Goal: Task Accomplishment & Management: Use online tool/utility

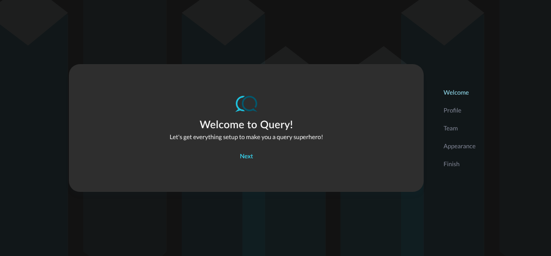
click at [245, 156] on div "Next" at bounding box center [246, 156] width 13 height 11
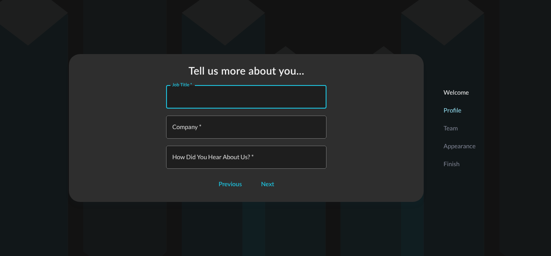
click at [212, 98] on input "Job Title   *" at bounding box center [248, 96] width 155 height 23
type input "Senior Engineer"
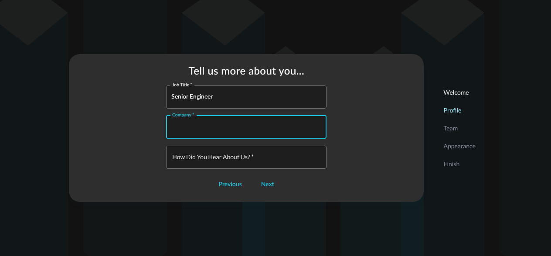
click at [213, 129] on input "Company   *" at bounding box center [248, 126] width 155 height 23
type input "Prologis"
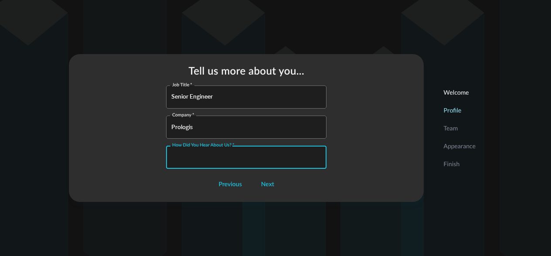
click at [206, 153] on input "How did you hear about us?   *" at bounding box center [248, 156] width 155 height 23
type input "POC with my company"
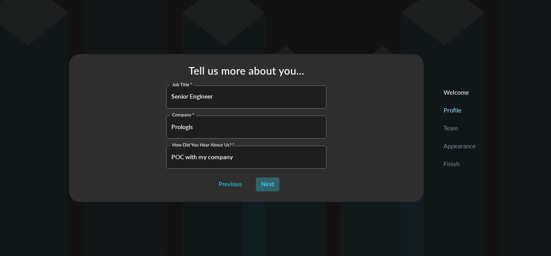
click at [270, 186] on div "Next" at bounding box center [267, 184] width 13 height 11
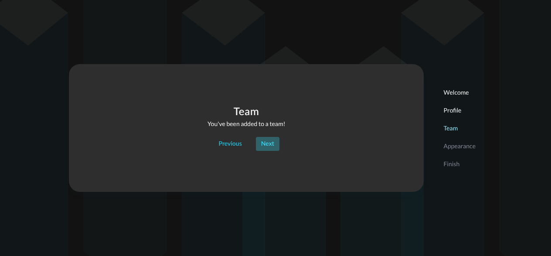
click at [273, 143] on div "Next" at bounding box center [267, 144] width 13 height 11
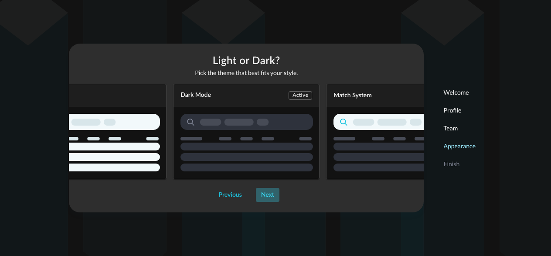
click at [272, 194] on div "Next" at bounding box center [267, 194] width 13 height 11
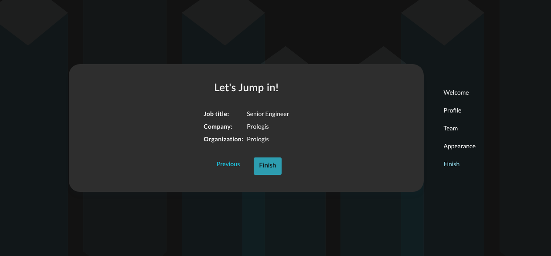
click at [272, 169] on div "Finish" at bounding box center [267, 165] width 17 height 11
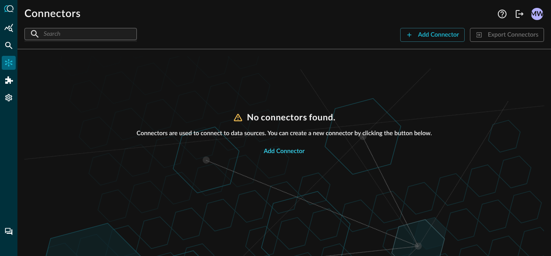
click at [280, 149] on div "Add Connector" at bounding box center [284, 151] width 41 height 11
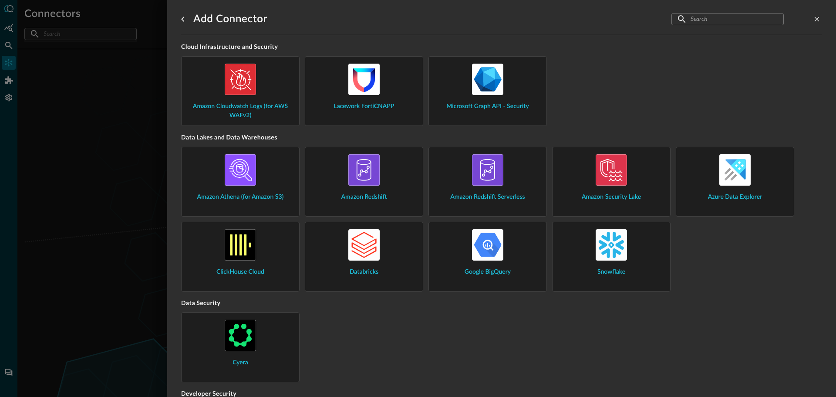
click at [611, 248] on img at bounding box center [611, 244] width 31 height 31
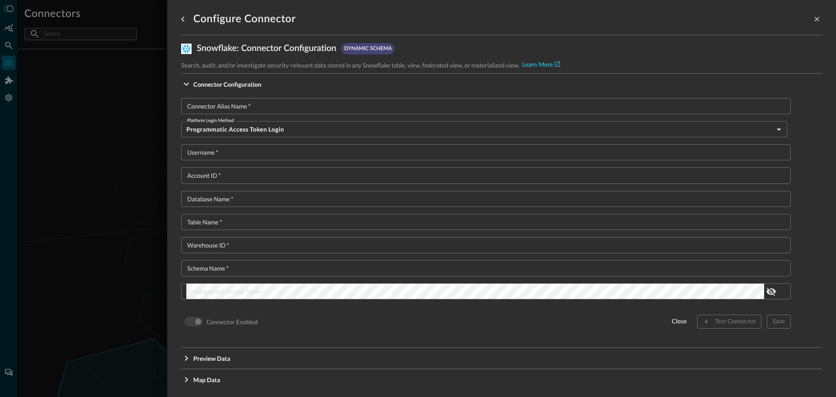
click at [775, 129] on body "Connectors Help Logout MW ​ ​ Add Connector Export Connectors No connectors fou…" at bounding box center [418, 198] width 836 height 397
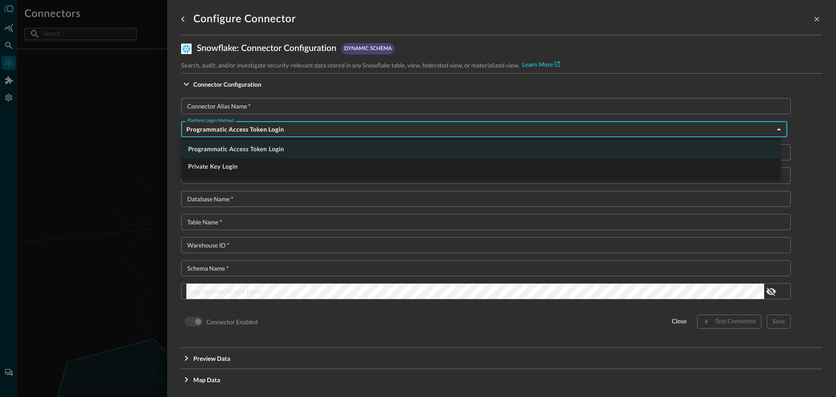
click at [44, 148] on div at bounding box center [418, 198] width 836 height 397
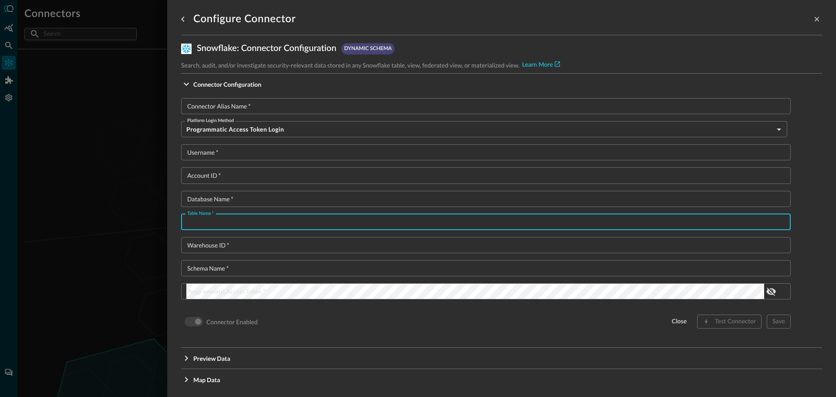
click at [199, 223] on input "Table Name   *" at bounding box center [488, 222] width 605 height 16
click at [123, 225] on div at bounding box center [418, 198] width 836 height 397
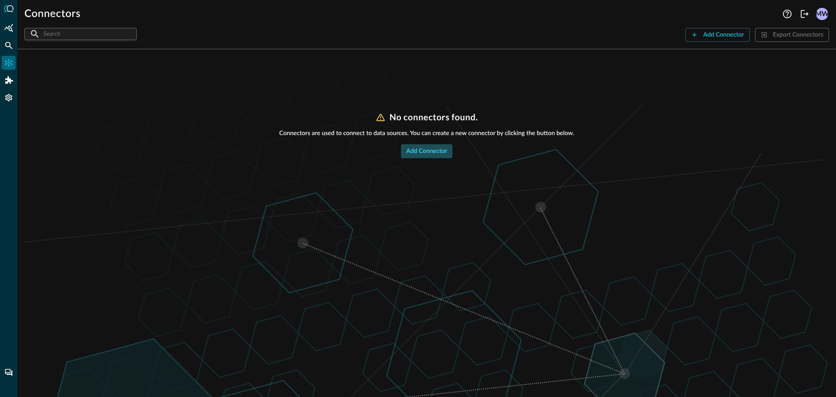
click at [428, 149] on div "Add Connector" at bounding box center [426, 151] width 41 height 11
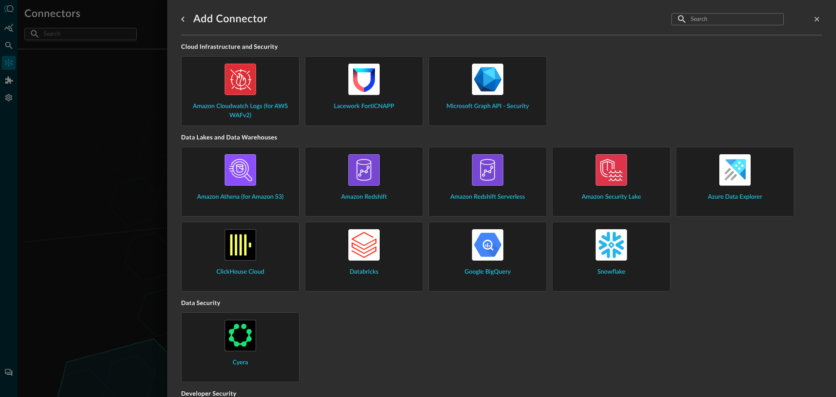
click at [610, 245] on img at bounding box center [611, 244] width 31 height 31
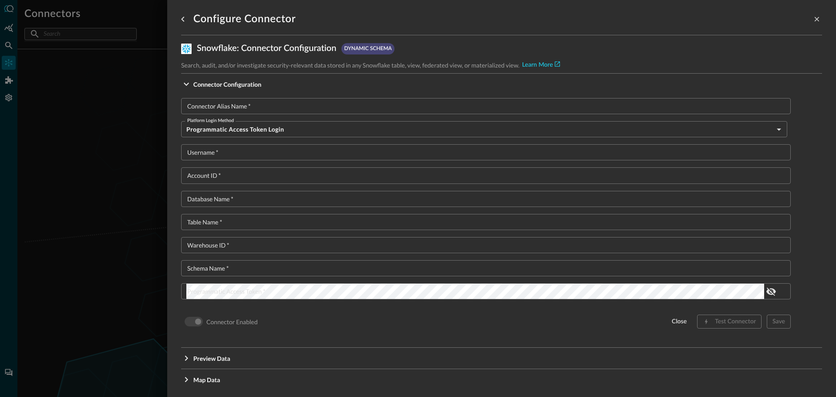
click at [284, 132] on body "Connectors Help Logout MW ​ ​ Add Connector Export Connectors No connectors fou…" at bounding box center [418, 198] width 836 height 397
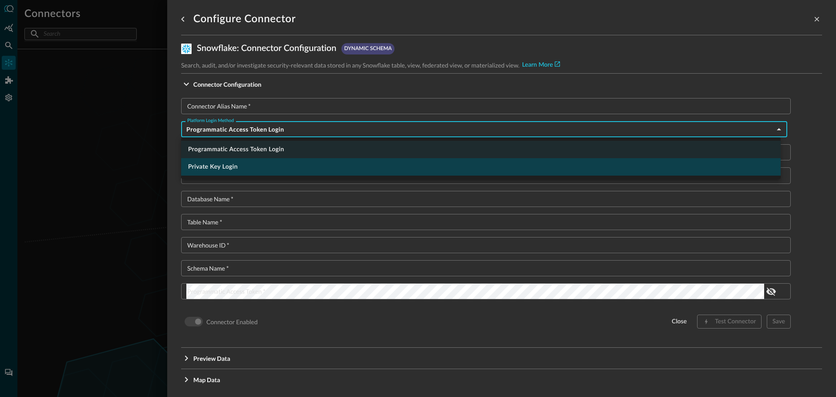
click at [201, 166] on li "Private Key Login" at bounding box center [481, 166] width 600 height 17
type input "privateKeyLogin"
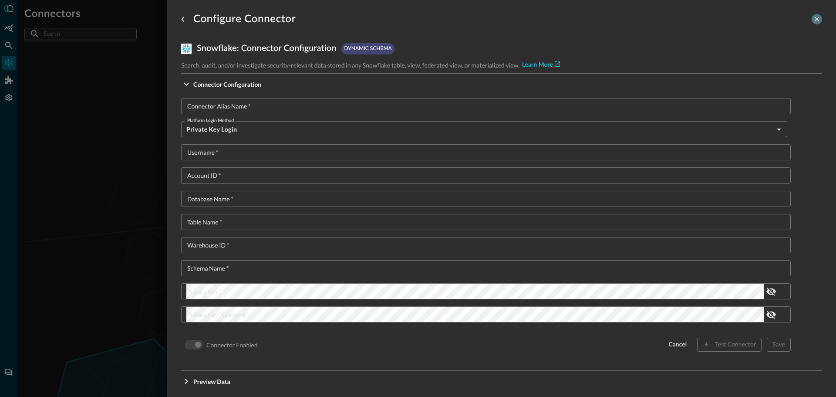
click at [813, 20] on icon "close-drawer" at bounding box center [817, 19] width 8 height 8
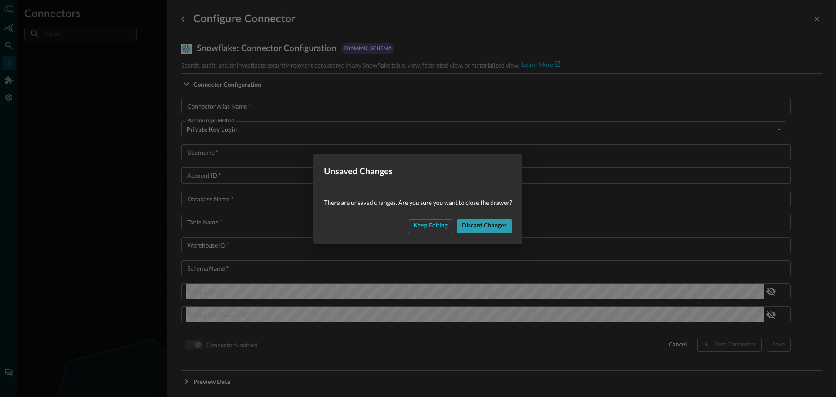
click at [490, 227] on div "Discard changes" at bounding box center [484, 225] width 45 height 11
